Goal: Task Accomplishment & Management: Use online tool/utility

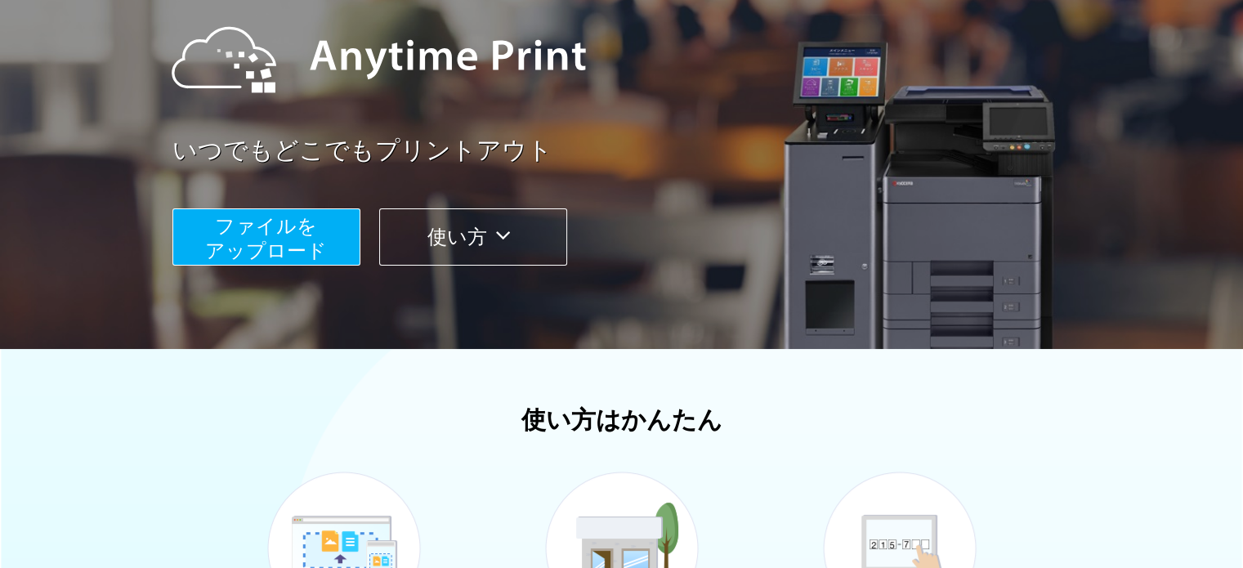
scroll to position [183, 0]
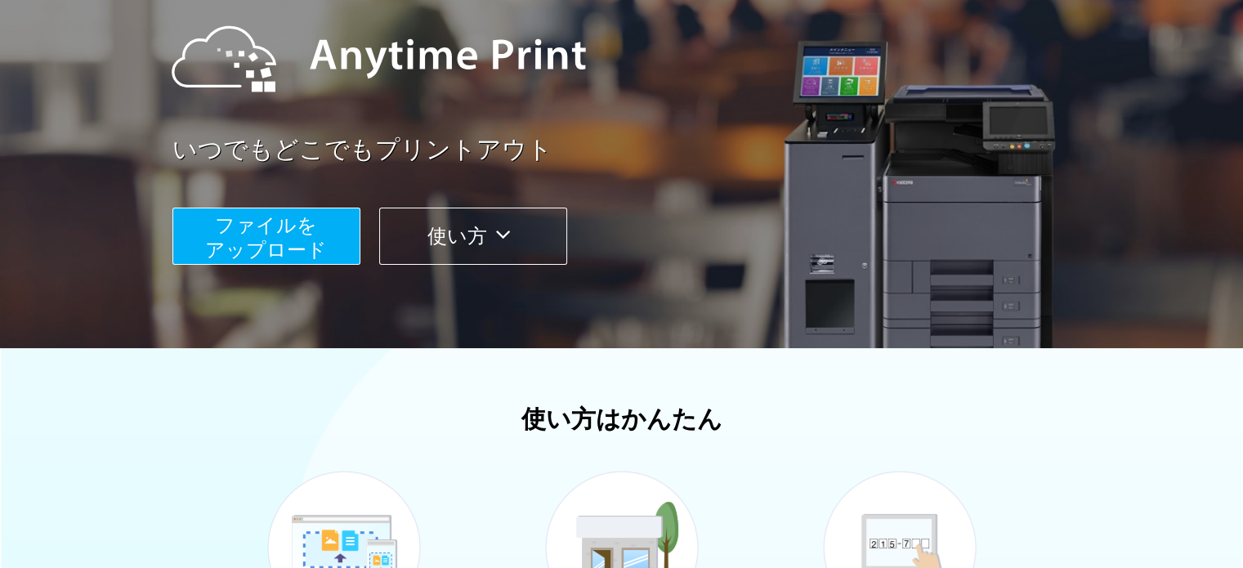
click at [315, 248] on span "ファイルを ​​アップロード" at bounding box center [266, 237] width 122 height 47
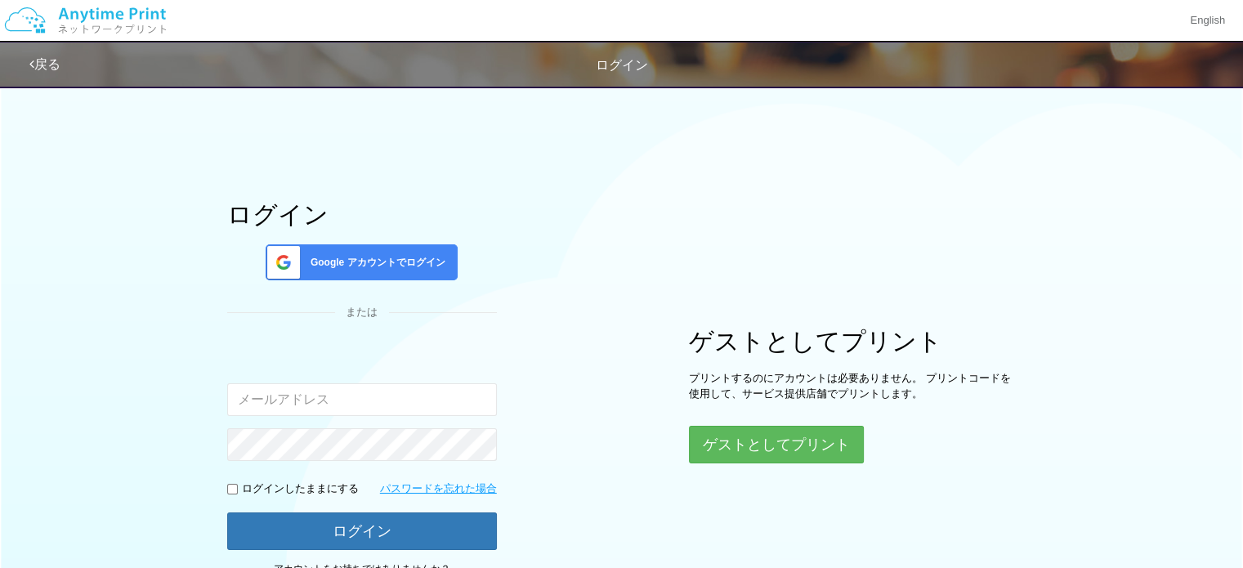
scroll to position [139, 0]
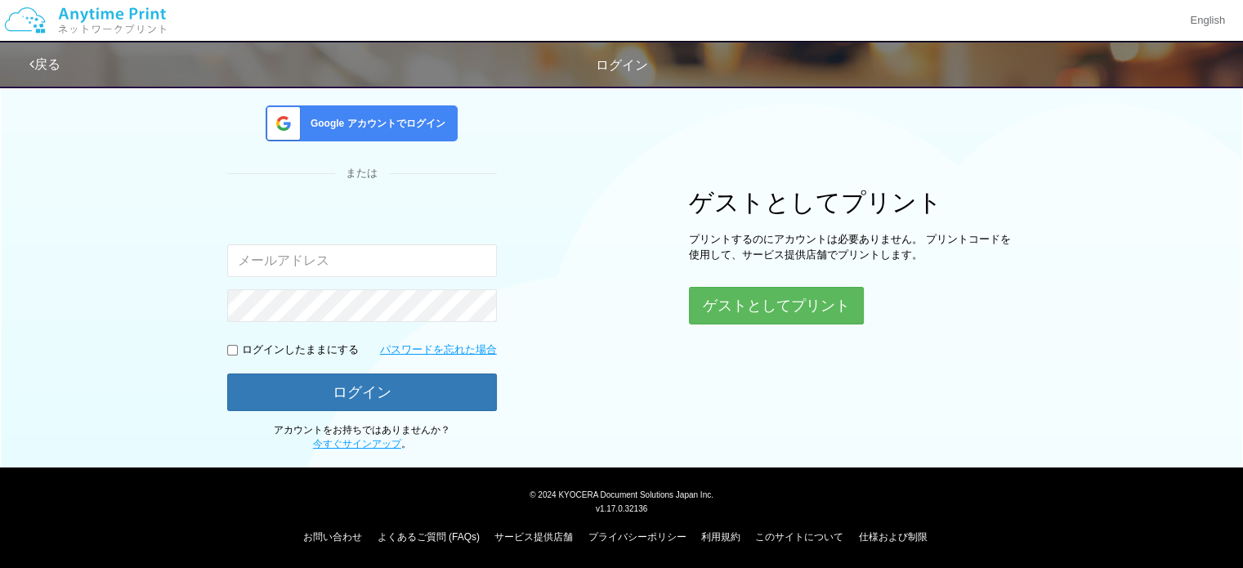
click at [762, 284] on div "ゲストとしてプリント プリントするのにアカウントは必要ありません。 プリントコードを使用して、サービス提供店舗でプリントします。 ゲストとしてプリント" at bounding box center [852, 257] width 327 height 136
click at [757, 296] on button "ゲストとしてプリント" at bounding box center [775, 306] width 173 height 36
click at [739, 310] on button "ゲストとしてプリント" at bounding box center [775, 306] width 173 height 36
click at [735, 308] on button "ゲストとしてプリント" at bounding box center [775, 306] width 173 height 36
click at [752, 306] on button "ゲストとしてプリント" at bounding box center [775, 306] width 173 height 36
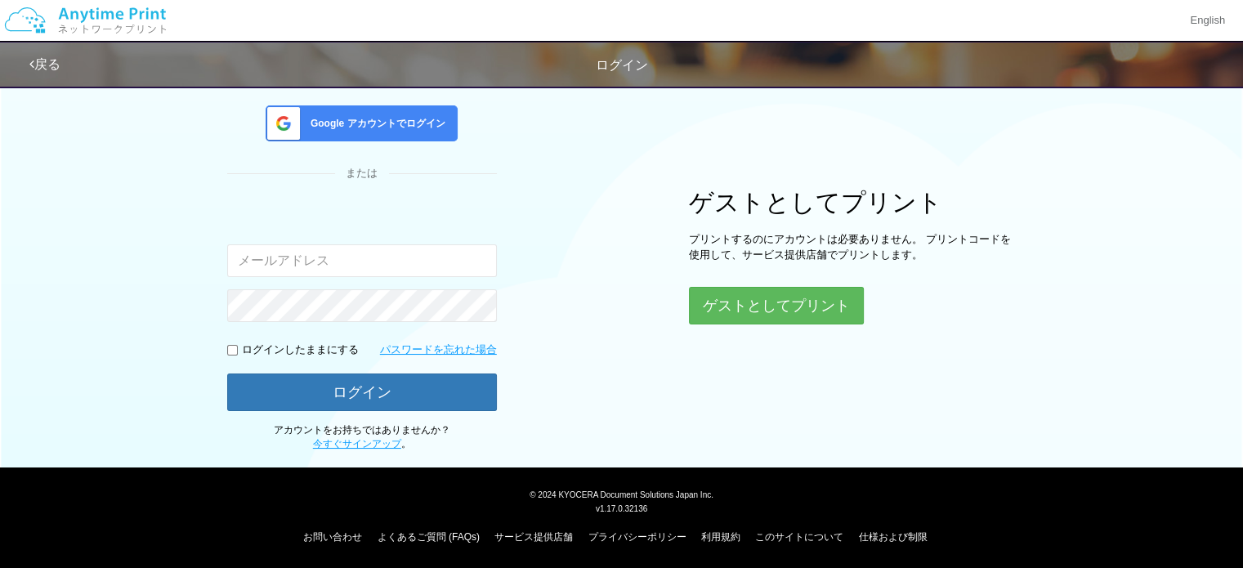
scroll to position [183, 0]
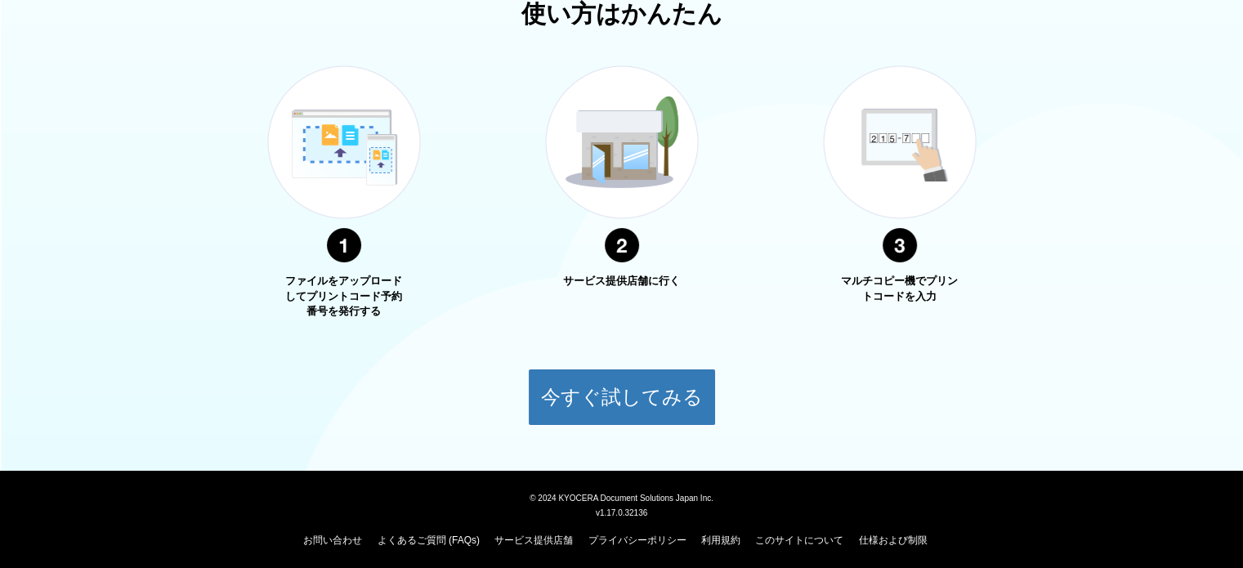
scroll to position [590, 0]
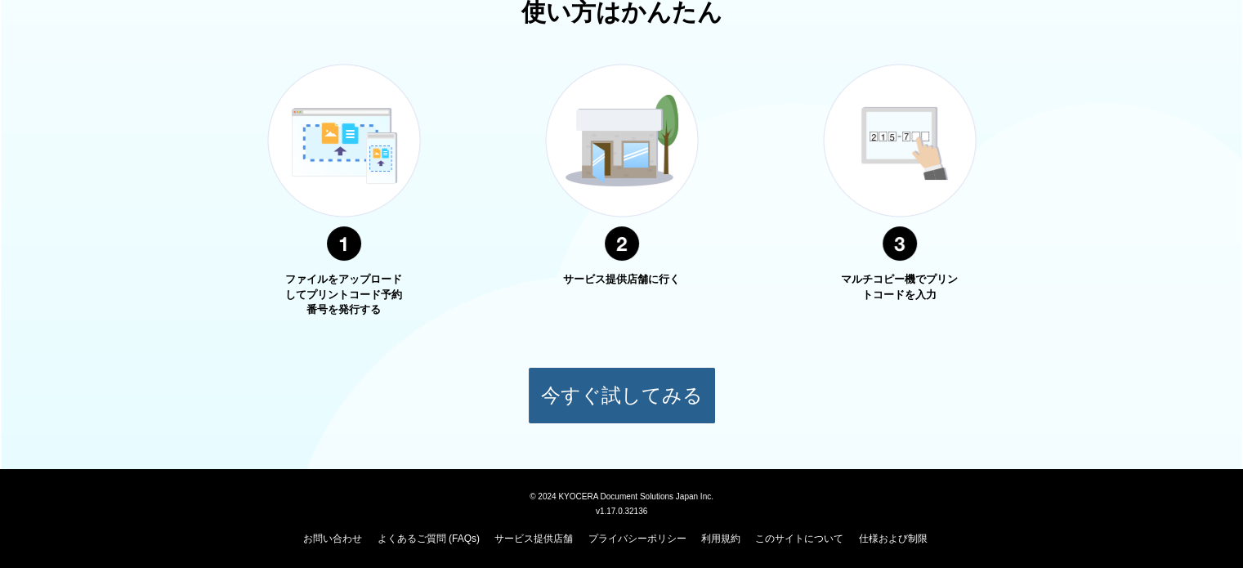
click at [610, 403] on button "今すぐ試してみる" at bounding box center [622, 395] width 188 height 57
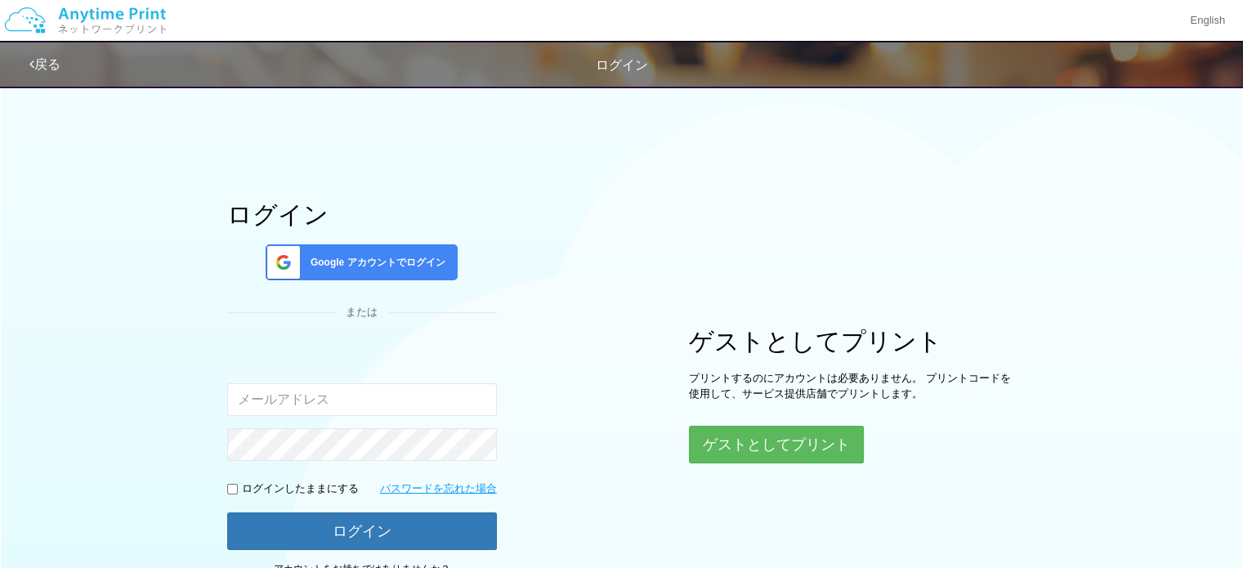
scroll to position [139, 0]
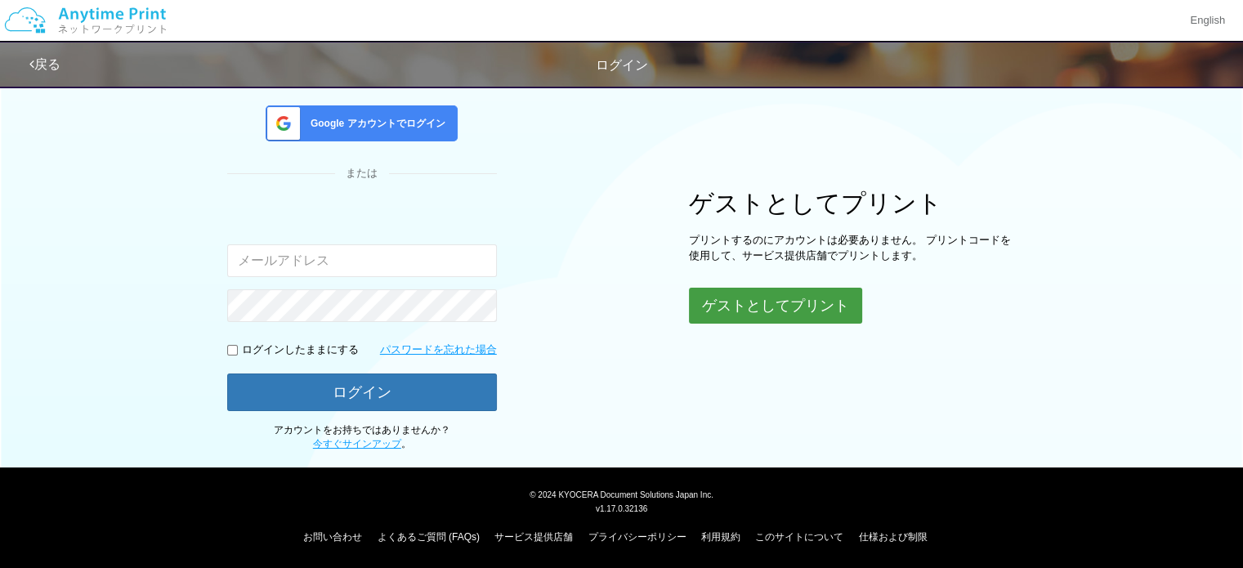
click at [739, 297] on button "ゲストとしてプリント" at bounding box center [775, 306] width 173 height 36
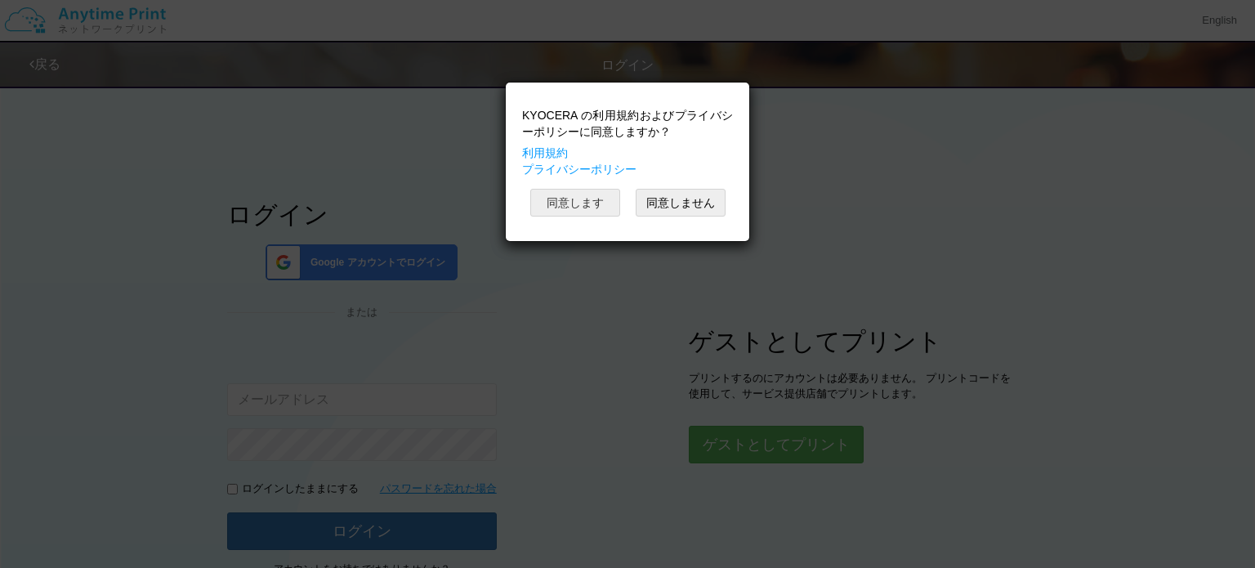
click at [598, 208] on button "同意します" at bounding box center [575, 203] width 90 height 28
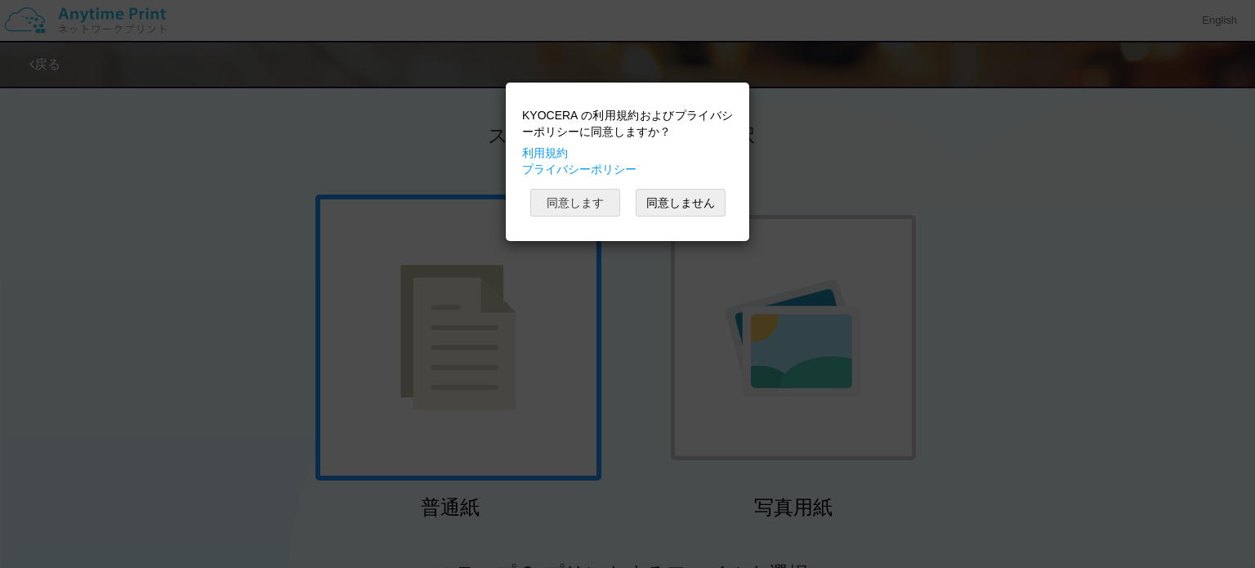
click at [580, 206] on button "同意します" at bounding box center [575, 203] width 90 height 28
click at [562, 191] on button "同意します" at bounding box center [575, 203] width 90 height 28
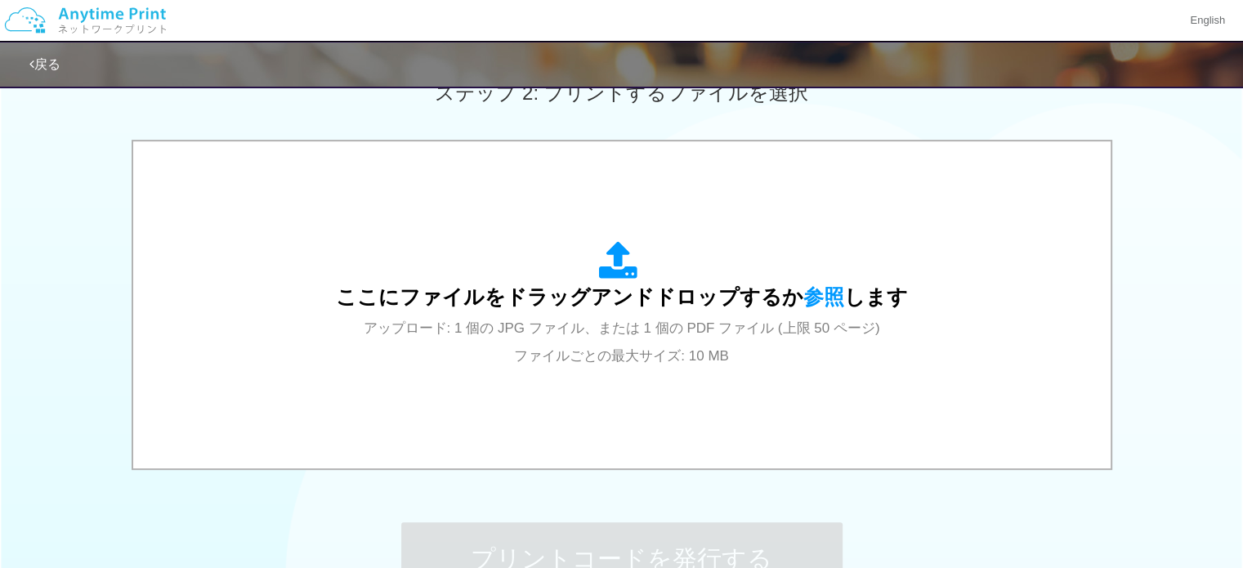
scroll to position [484, 0]
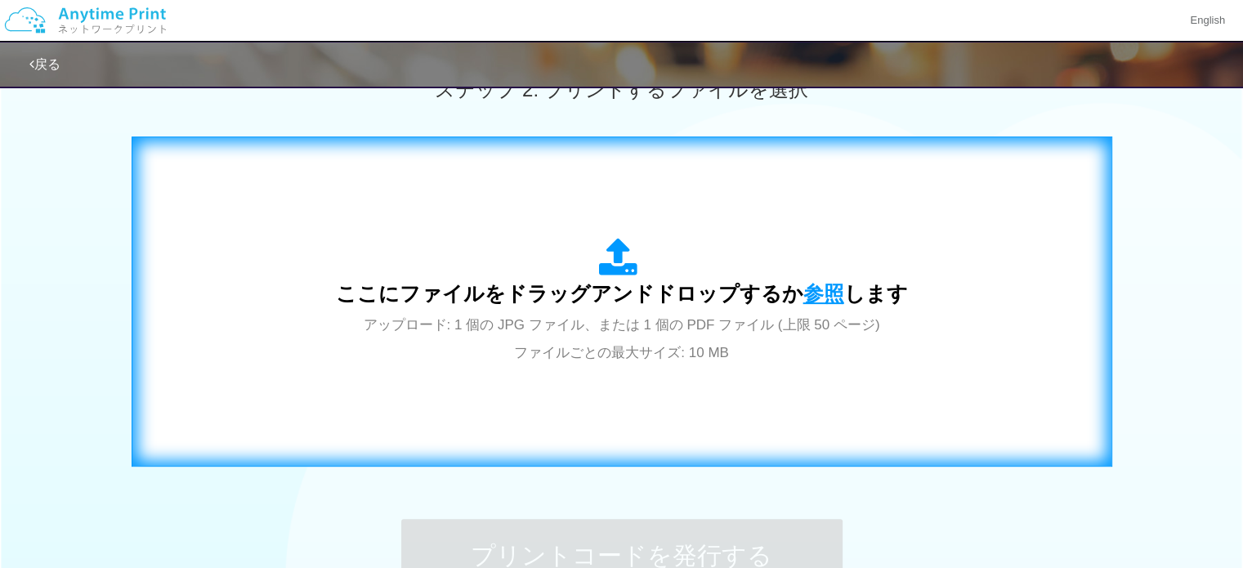
click at [811, 290] on span "参照" at bounding box center [823, 293] width 41 height 23
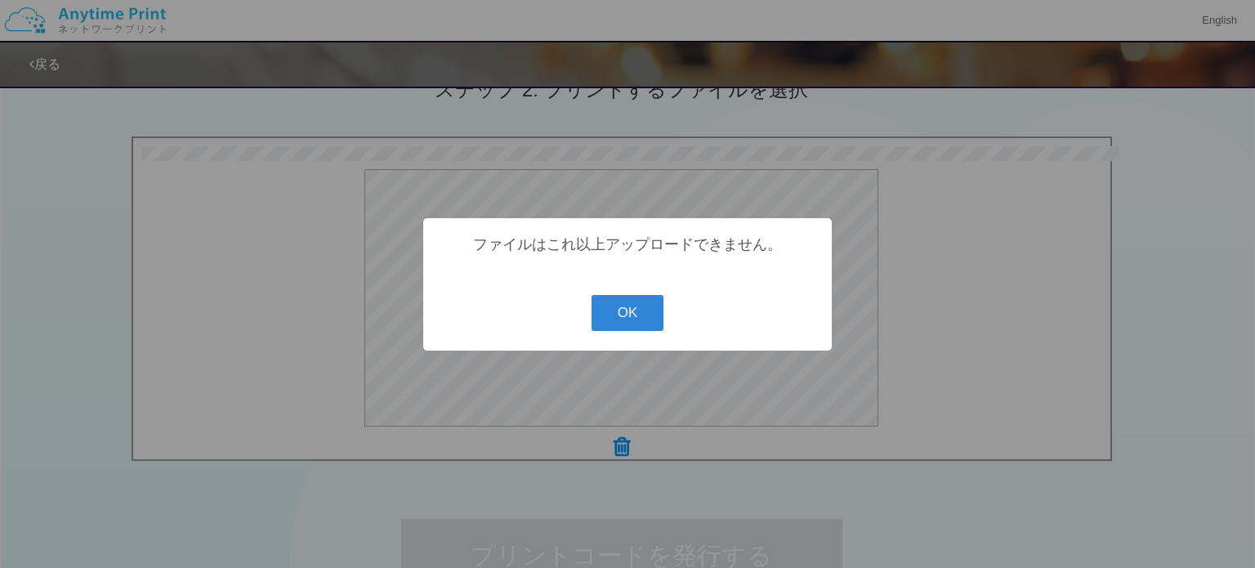
click at [633, 294] on div "? ! i ファイルはこれ以上アップロードできません。 OK Cancel ×" at bounding box center [627, 284] width 409 height 132
click at [628, 306] on button "OK" at bounding box center [628, 313] width 73 height 36
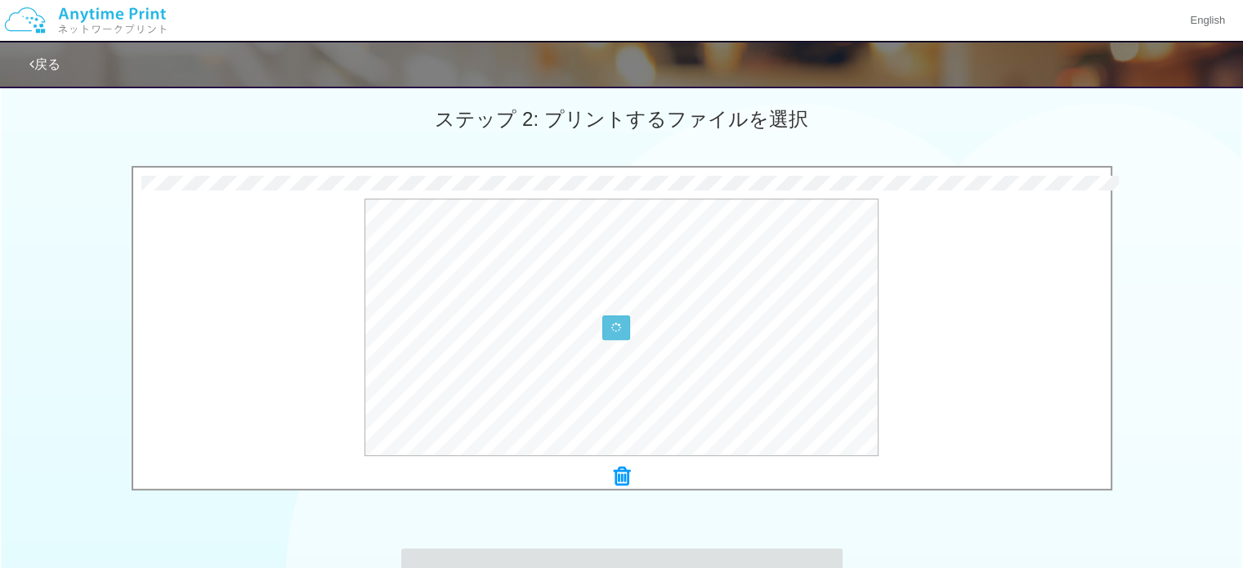
scroll to position [453, 0]
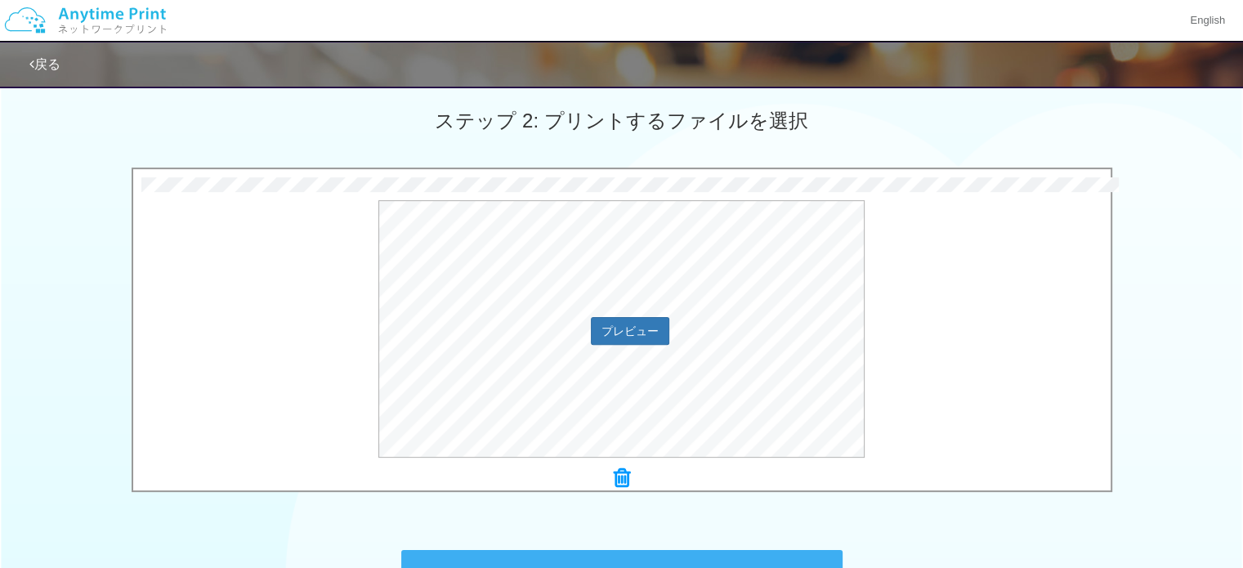
click at [234, 301] on div "プレビュー" at bounding box center [621, 328] width 977 height 257
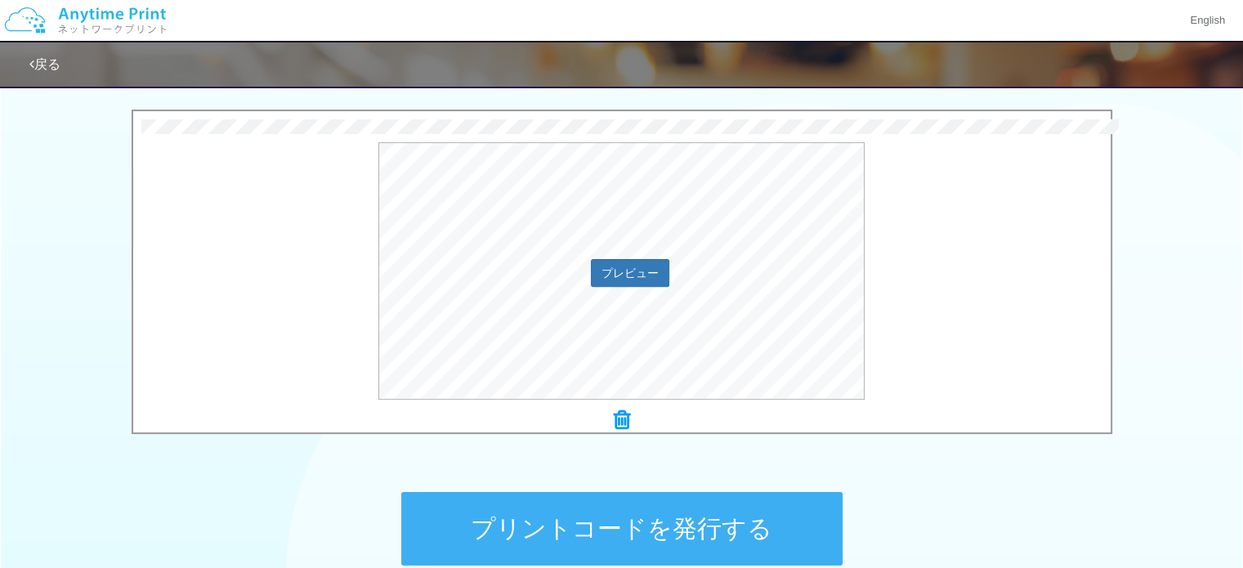
scroll to position [503, 0]
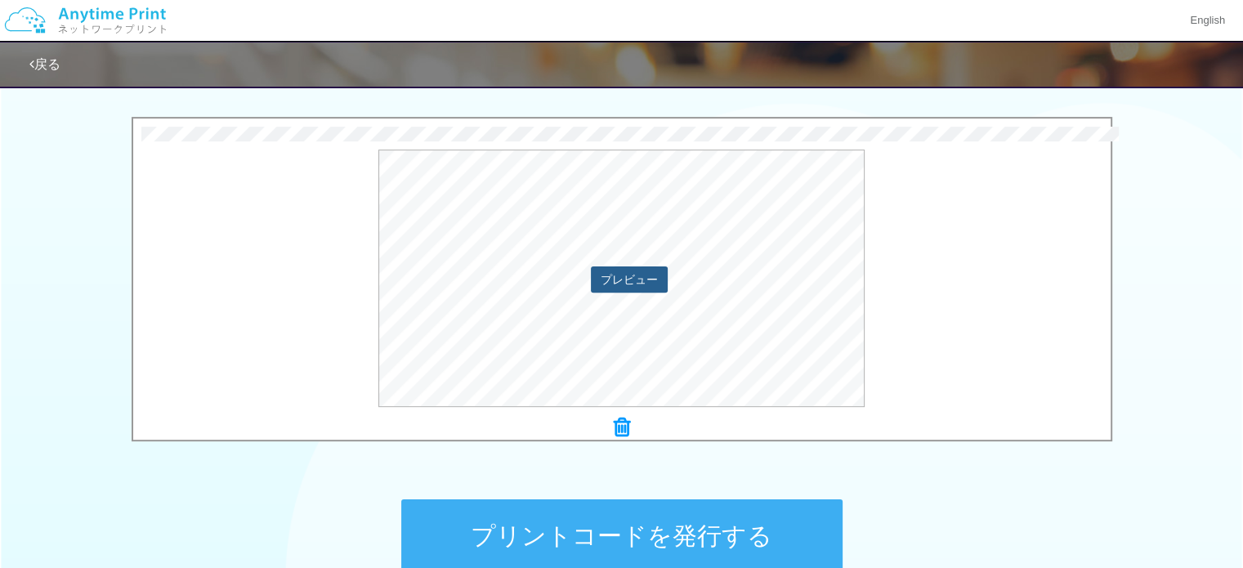
click at [619, 284] on button "プレビュー" at bounding box center [629, 279] width 77 height 26
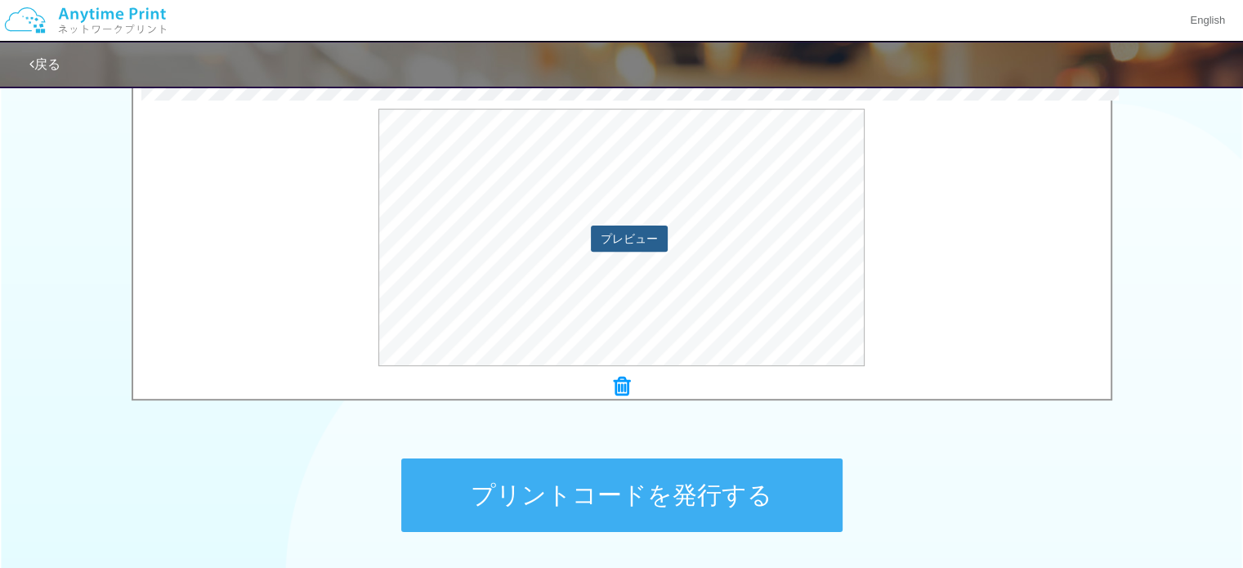
scroll to position [530, 0]
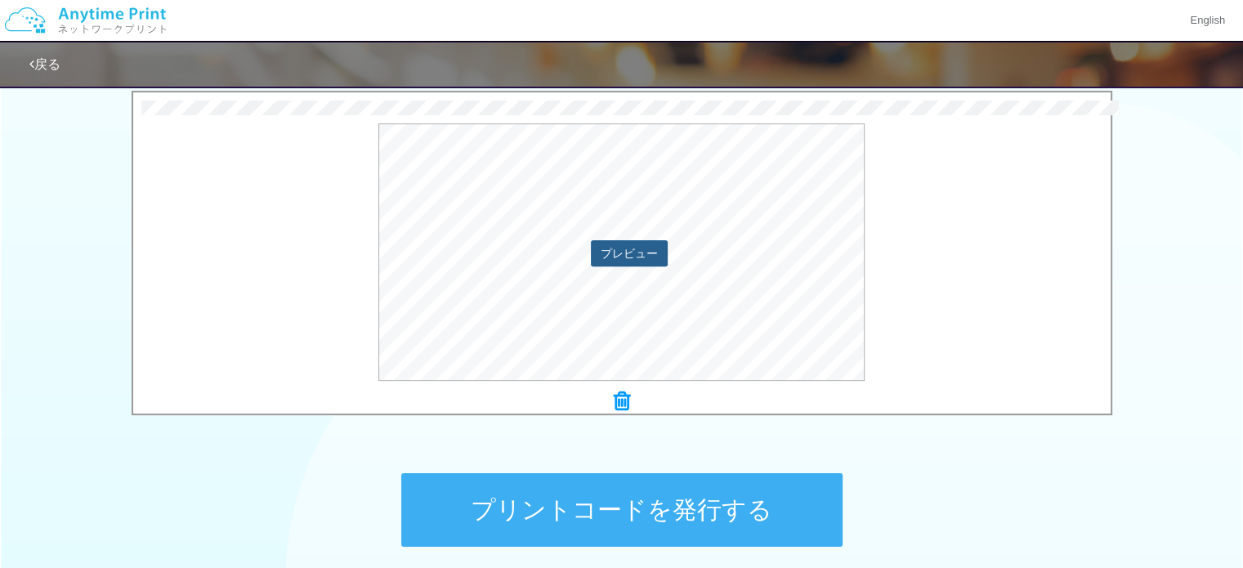
click at [596, 254] on button "プレビュー" at bounding box center [629, 253] width 77 height 26
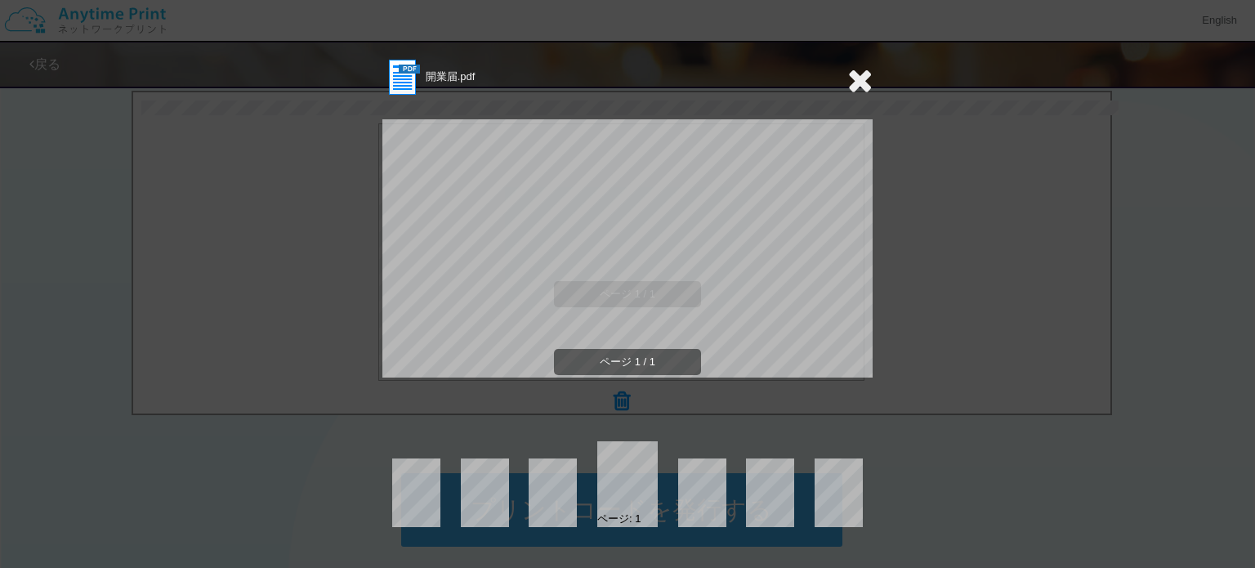
click at [856, 79] on icon at bounding box center [859, 80] width 25 height 33
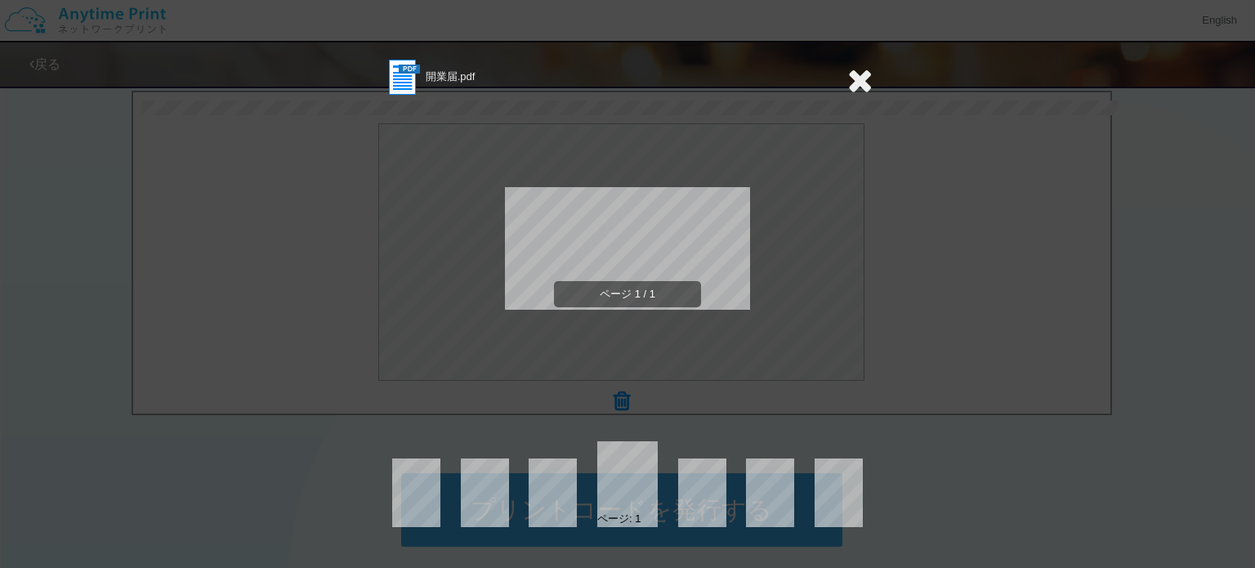
click at [860, 81] on icon at bounding box center [859, 80] width 25 height 33
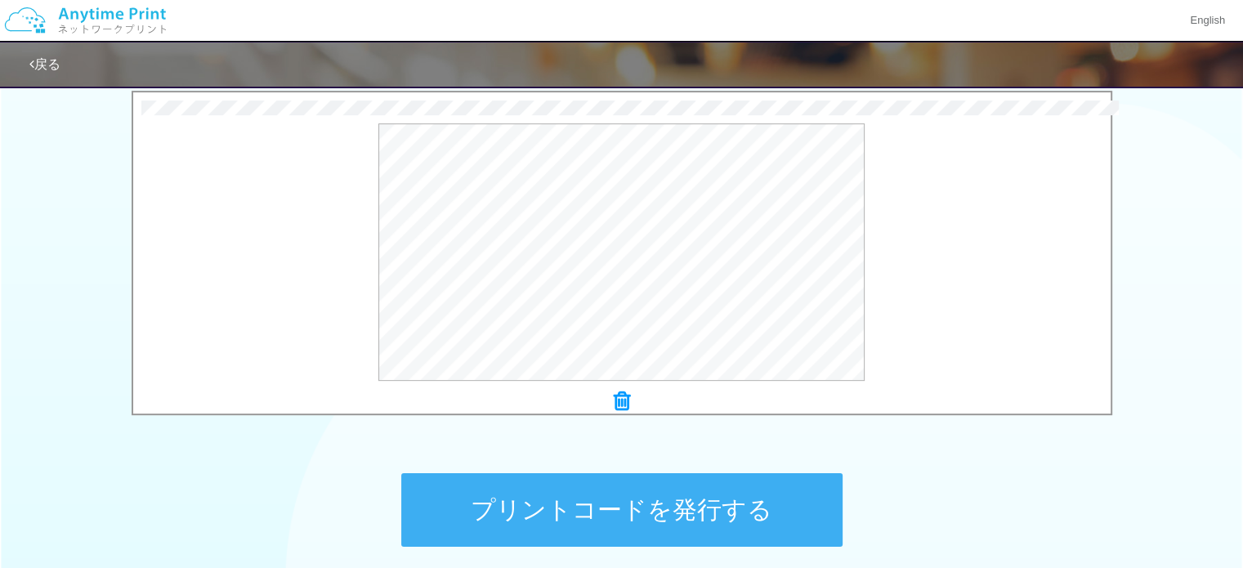
click at [618, 399] on icon at bounding box center [622, 401] width 16 height 21
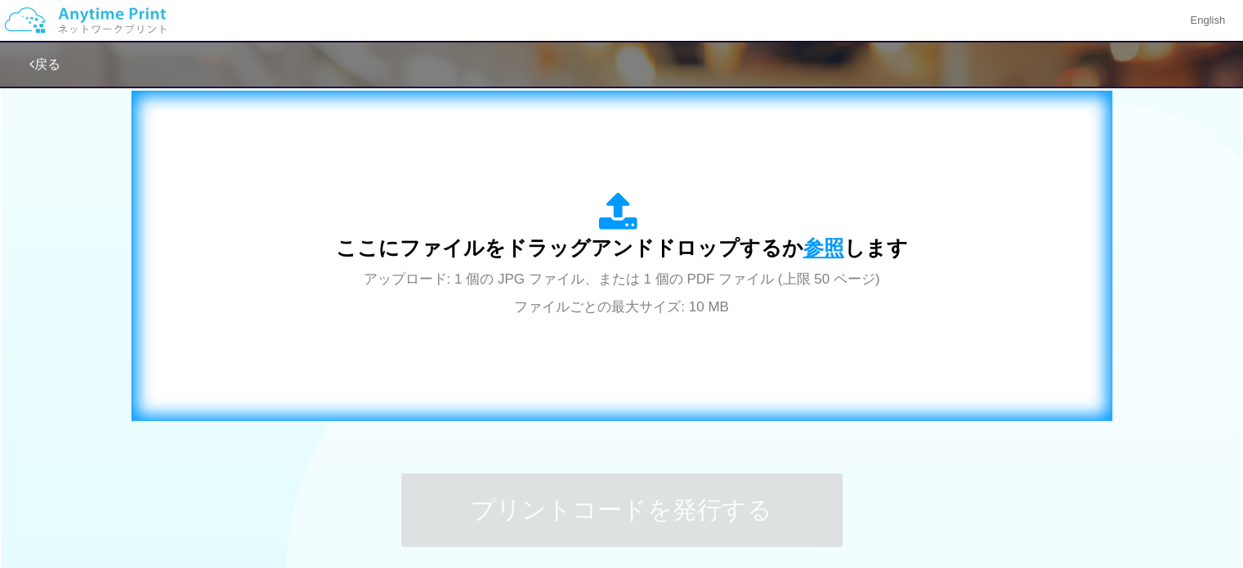
click at [814, 252] on span "参照" at bounding box center [823, 247] width 41 height 23
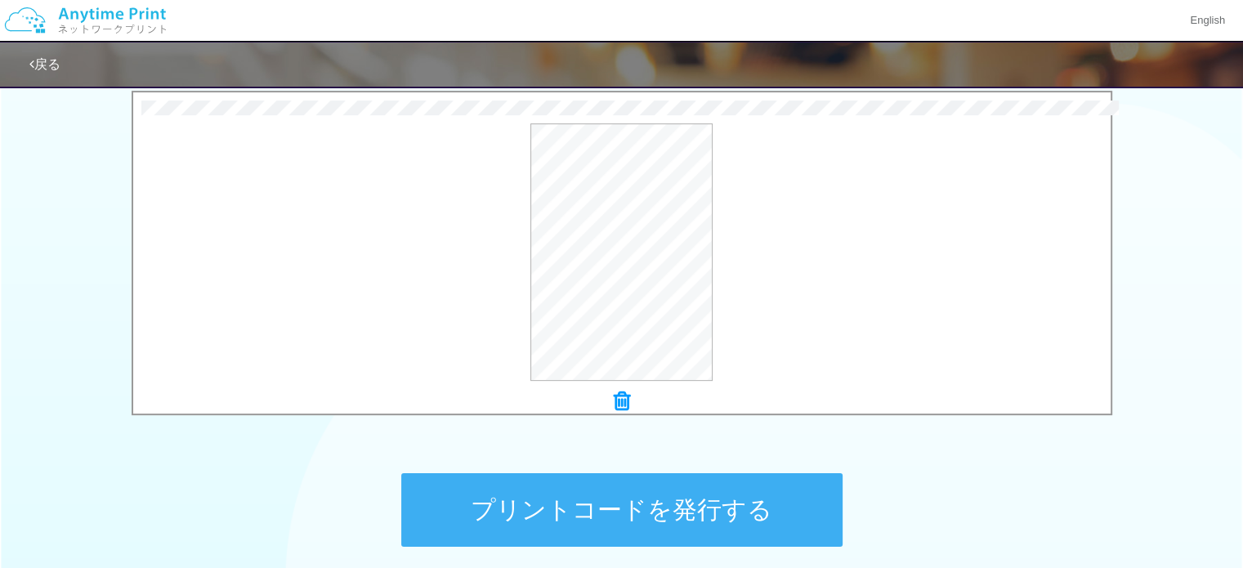
scroll to position [674, 0]
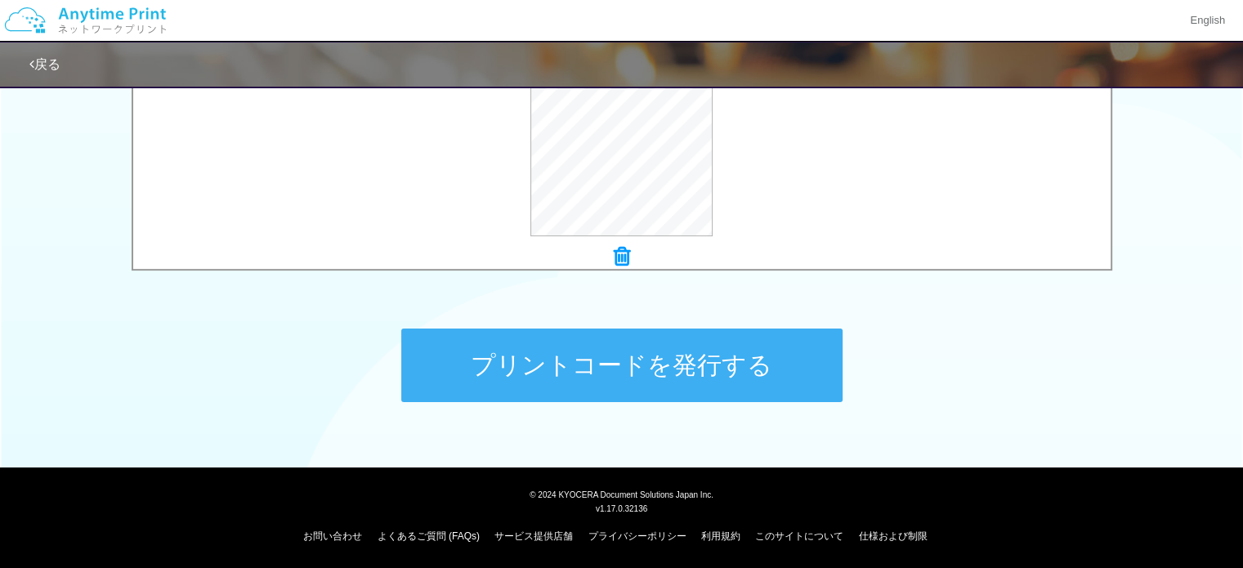
click at [536, 378] on button "プリントコードを発行する" at bounding box center [621, 365] width 441 height 74
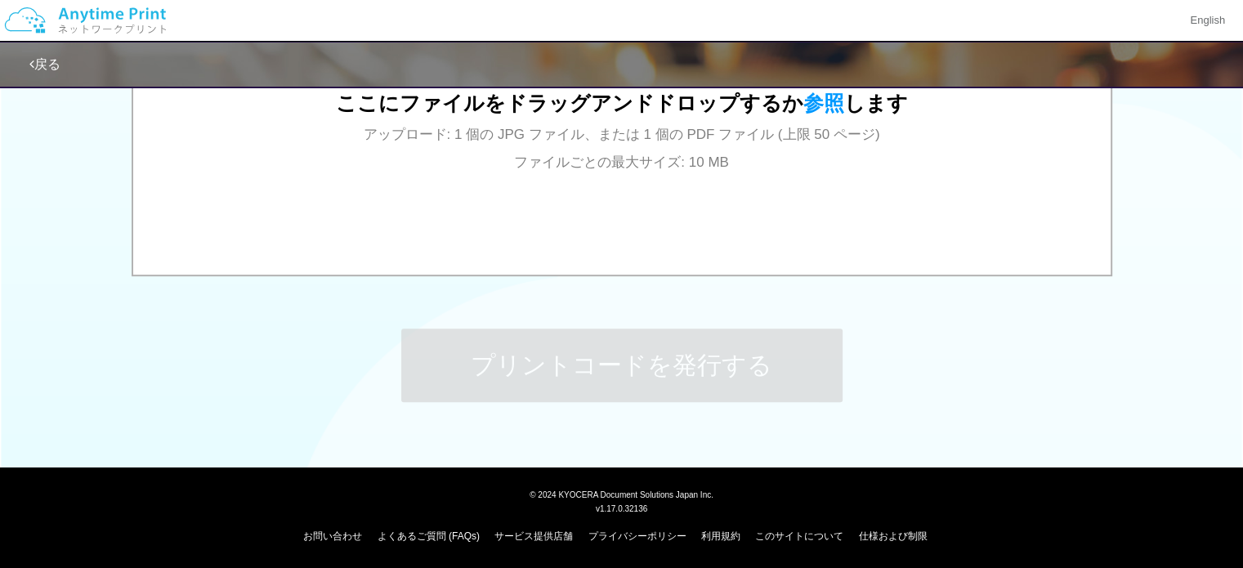
scroll to position [0, 0]
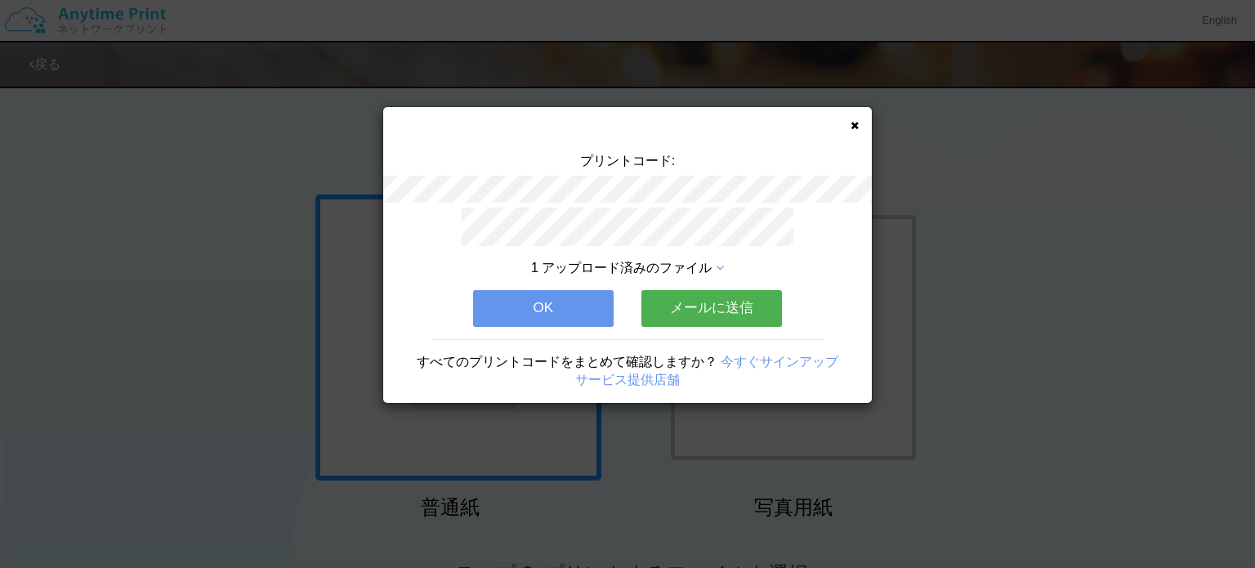
click at [577, 300] on button "OK" at bounding box center [543, 308] width 141 height 36
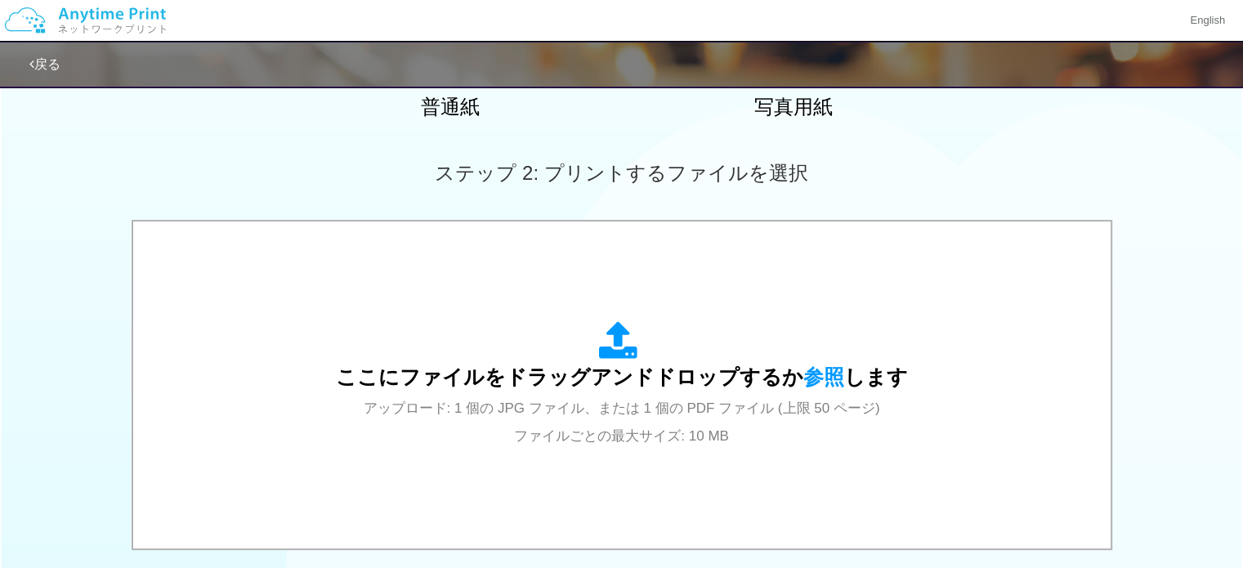
scroll to position [401, 0]
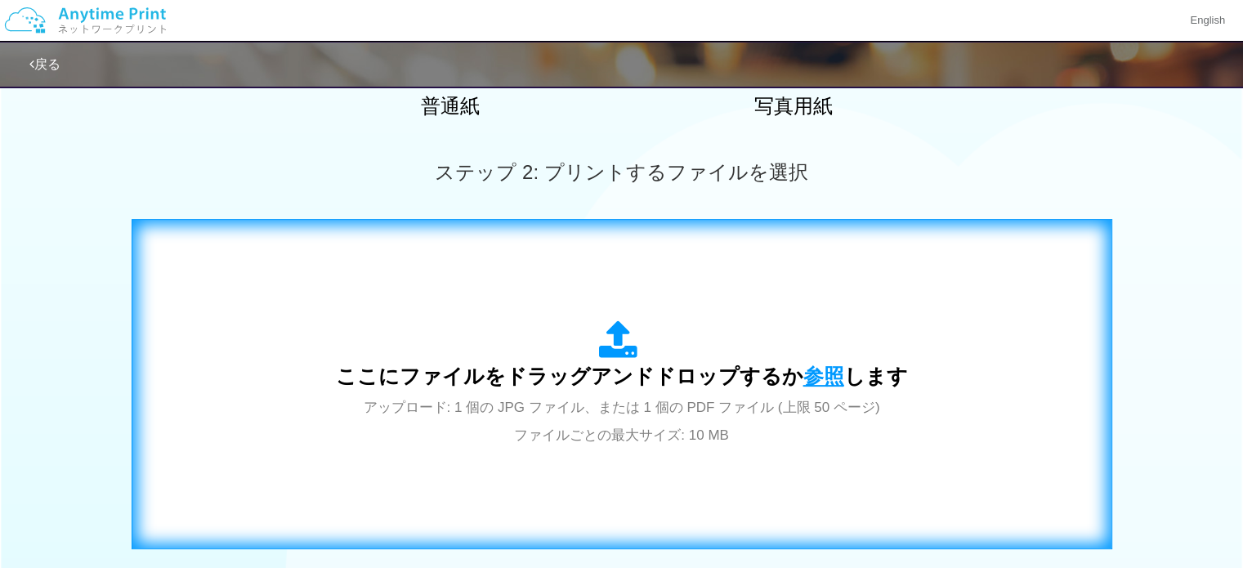
click at [807, 369] on span "参照" at bounding box center [823, 375] width 41 height 23
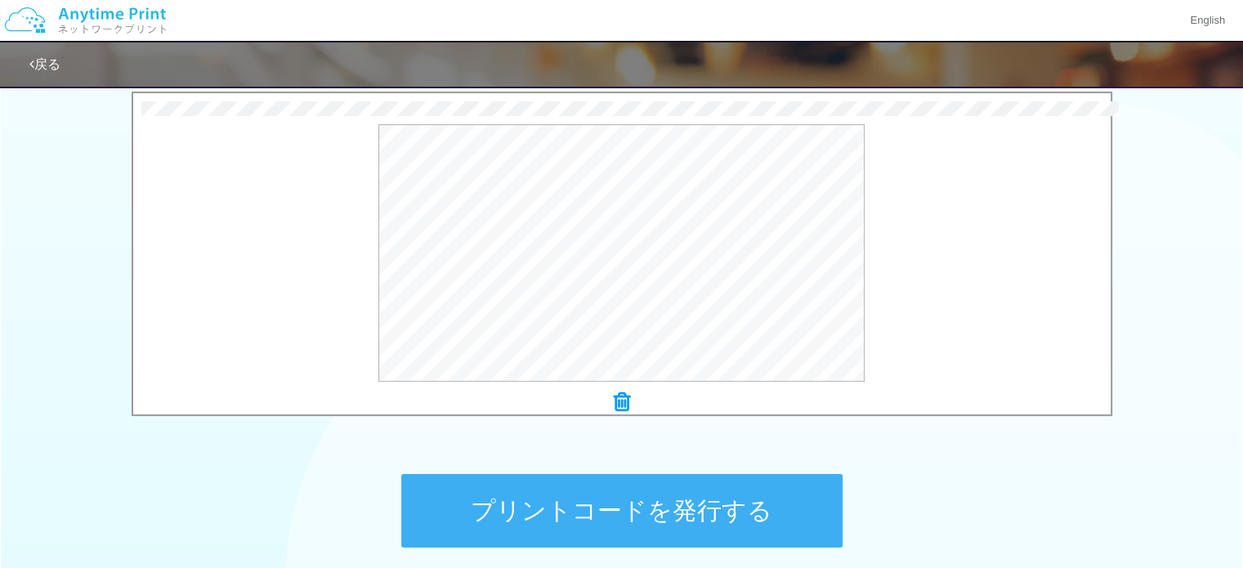
scroll to position [674, 0]
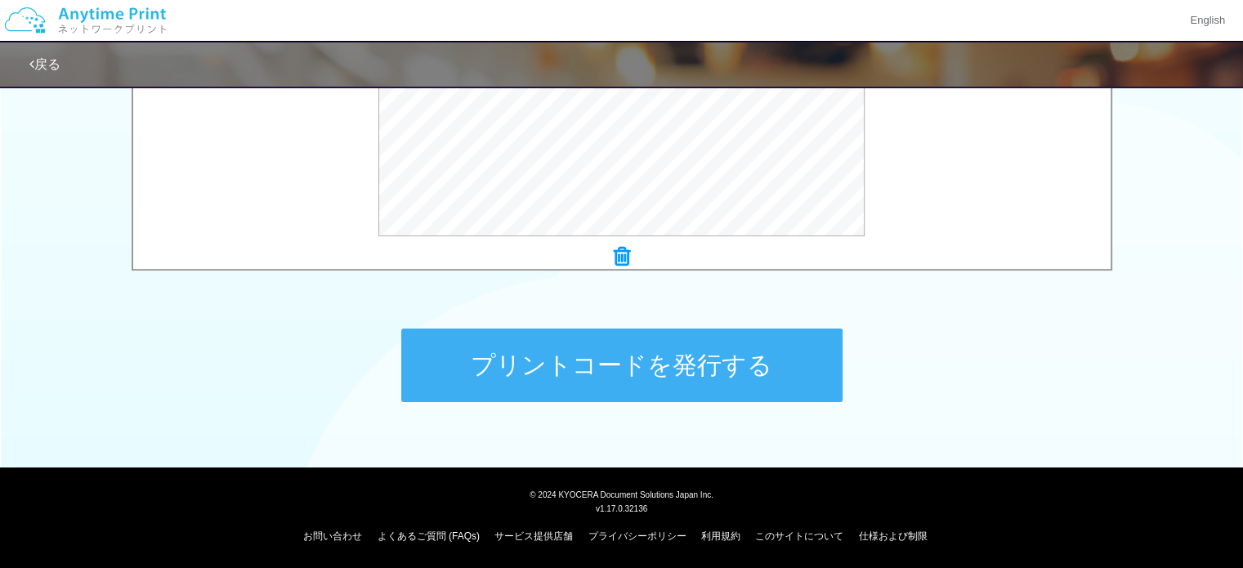
click at [696, 378] on button "プリントコードを発行する" at bounding box center [621, 365] width 441 height 74
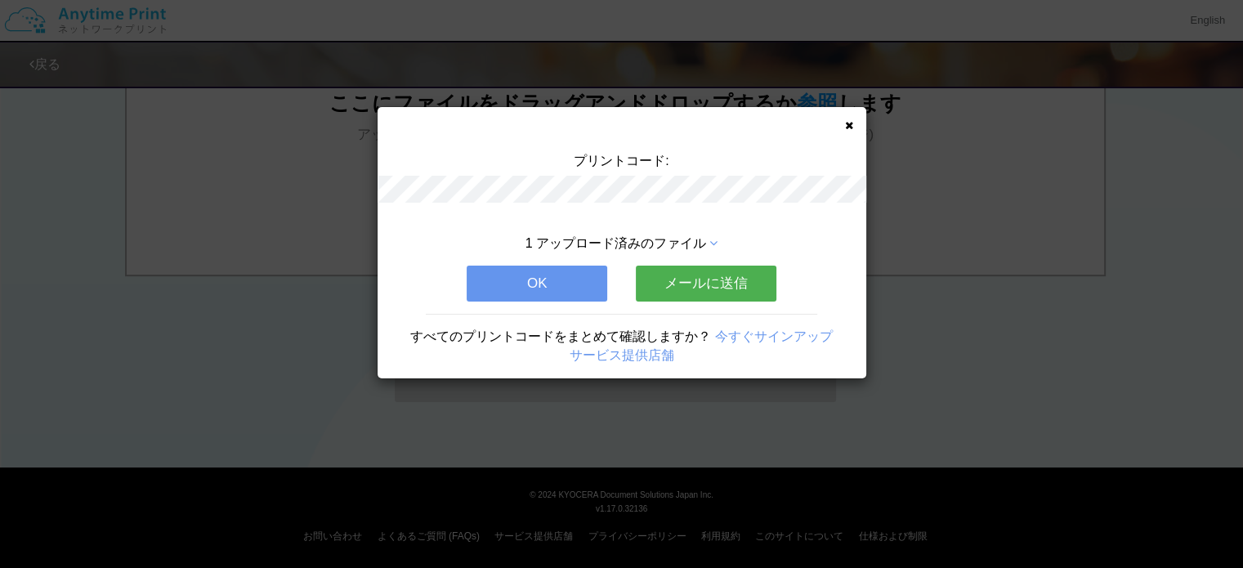
scroll to position [0, 0]
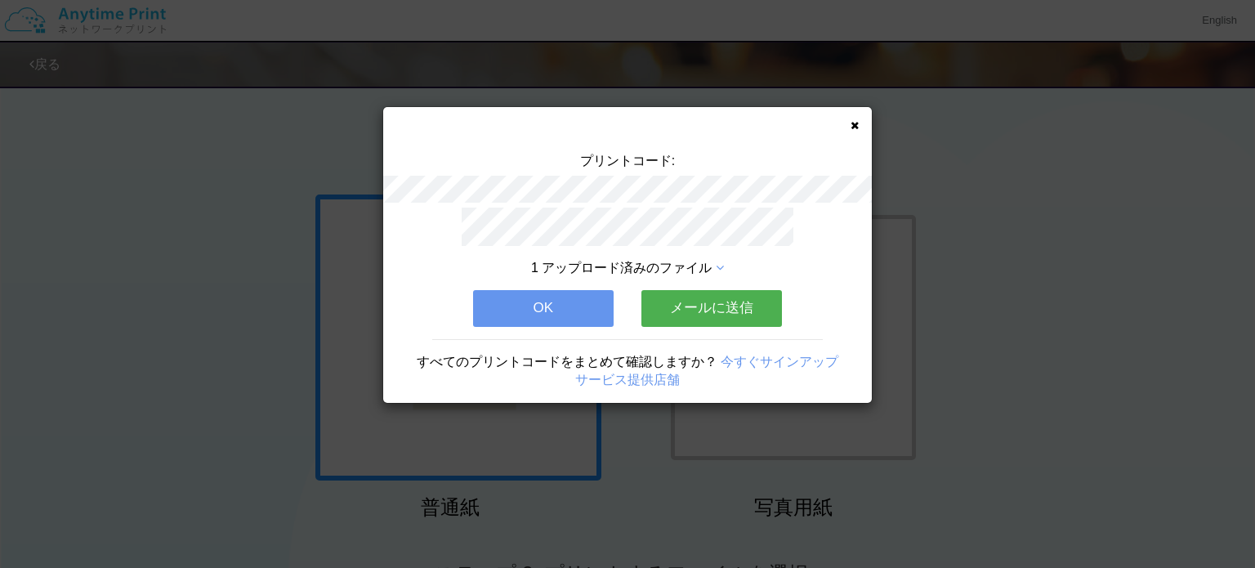
click at [551, 290] on button "OK" at bounding box center [543, 308] width 141 height 36
